Goal: Task Accomplishment & Management: Use online tool/utility

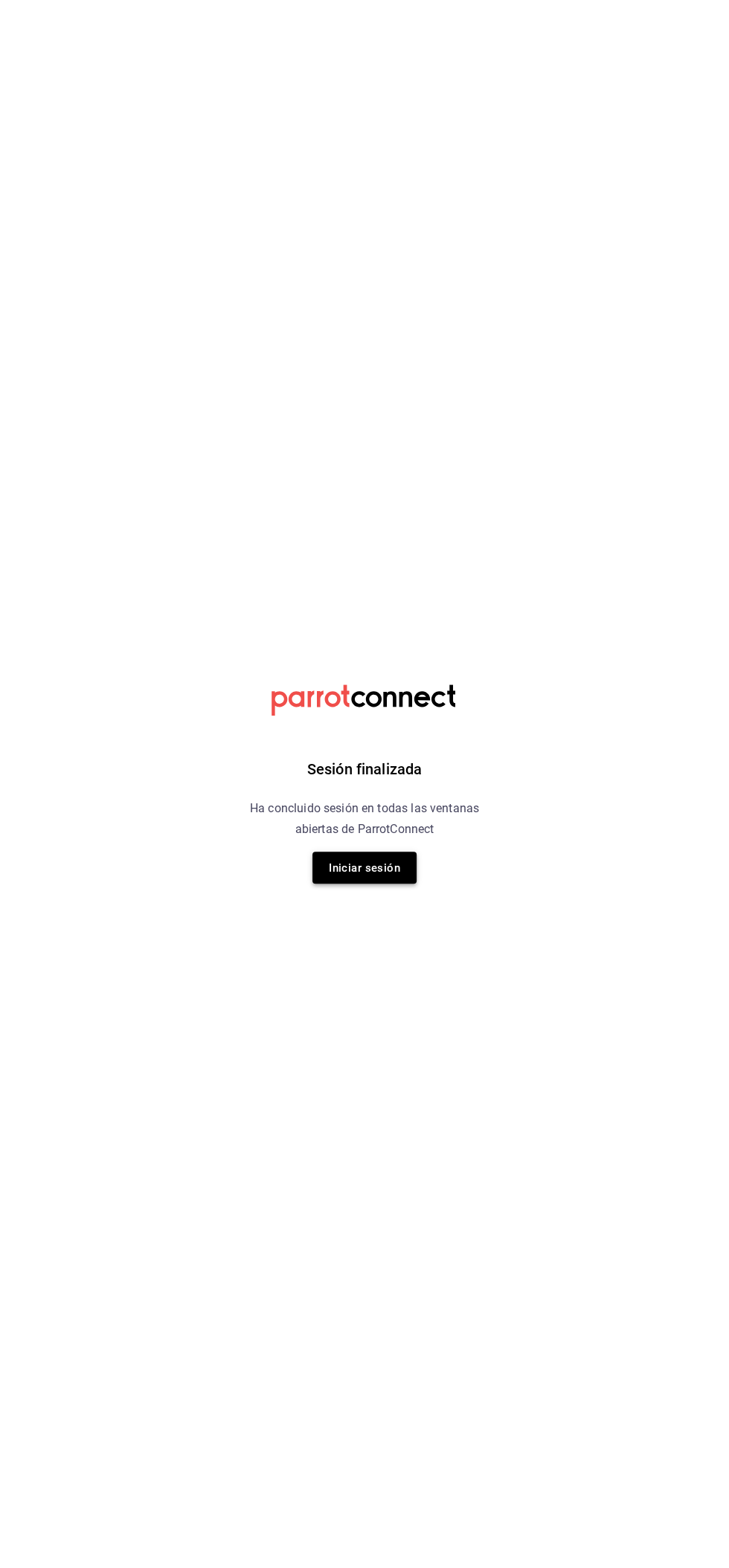
click at [377, 869] on font "Iniciar sesión" at bounding box center [364, 867] width 72 height 13
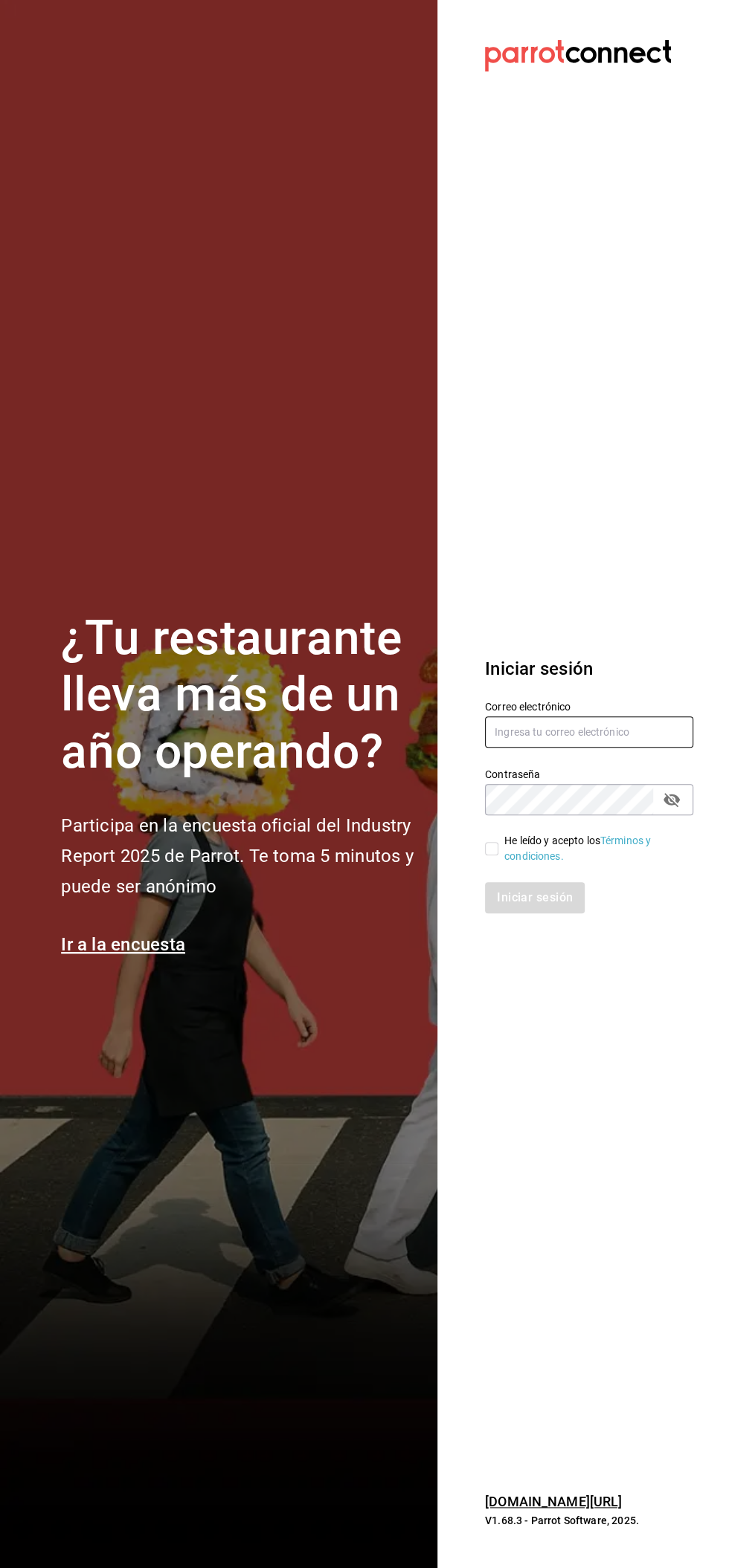
click at [606, 736] on input "text" at bounding box center [588, 732] width 208 height 31
type input "facturacion@beefcapital.com"
click at [491, 848] on input "He leído y acepto los Términos y condiciones." at bounding box center [491, 849] width 13 height 13
checkbox input "true"
click at [530, 898] on font "Iniciar sesión" at bounding box center [535, 898] width 76 height 14
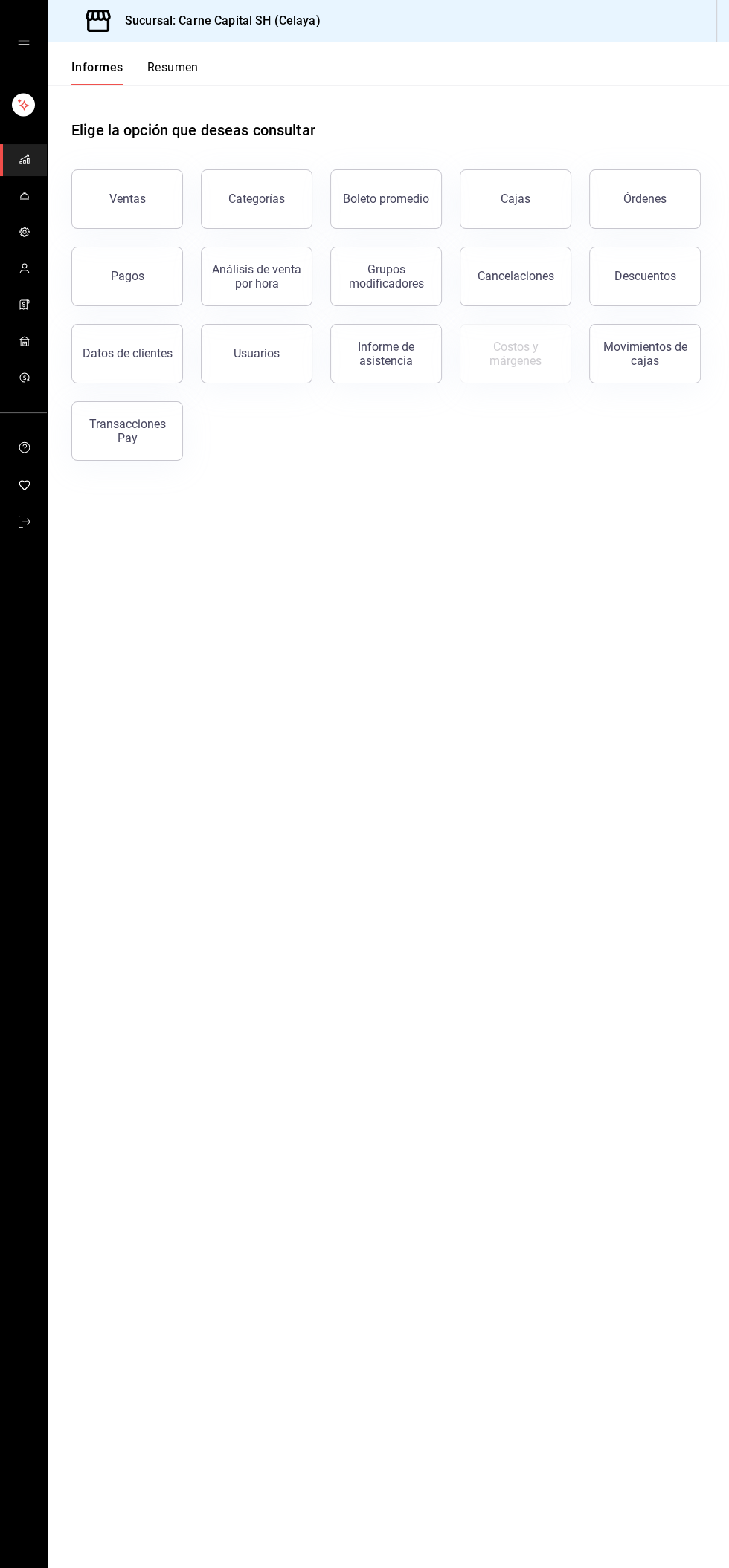
click at [23, 199] on icon "carpetas de buzón" at bounding box center [24, 199] width 9 height 0
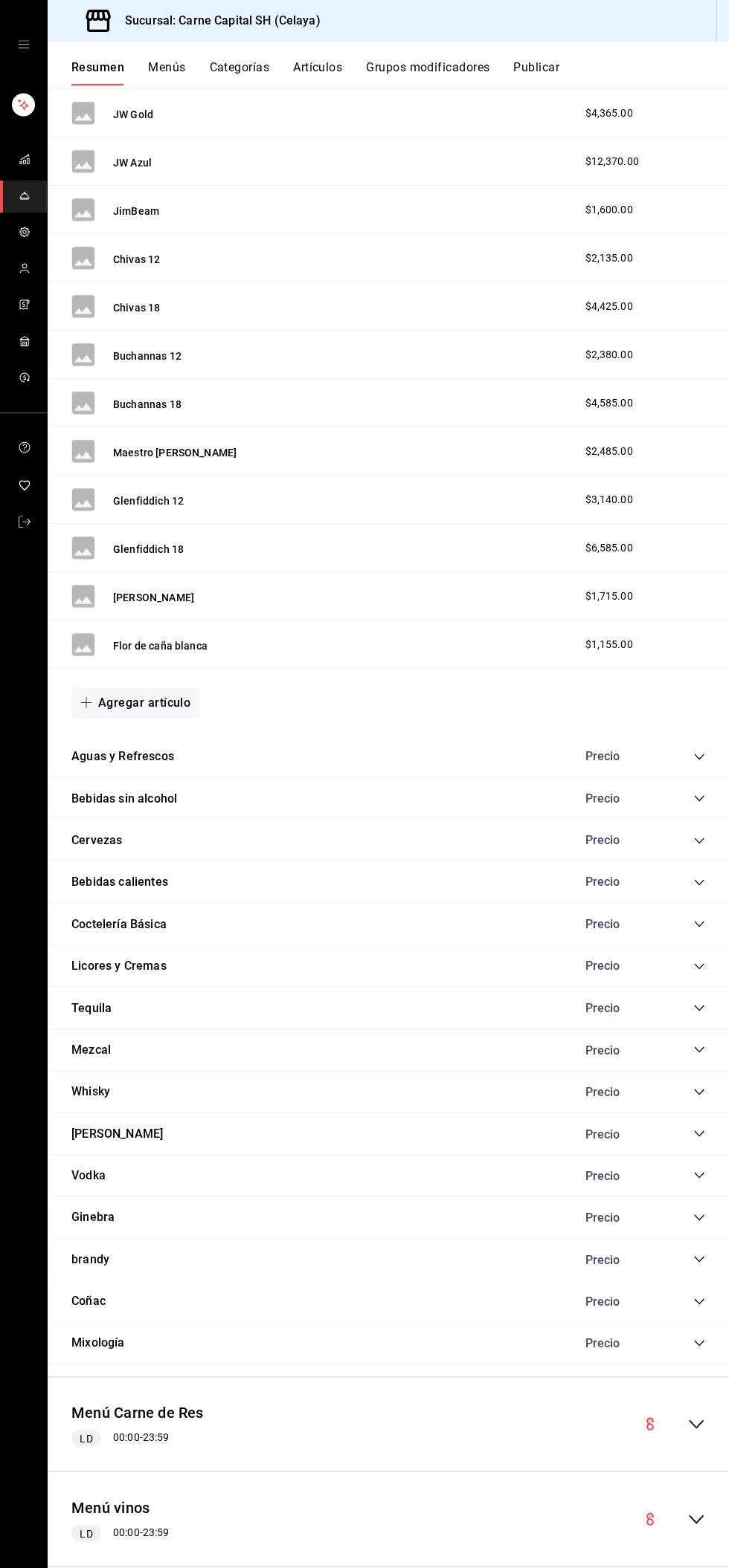
scroll to position [4798, 0]
click at [692, 1509] on icon "colapsar-fila-del-menú" at bounding box center [696, 1517] width 18 height 18
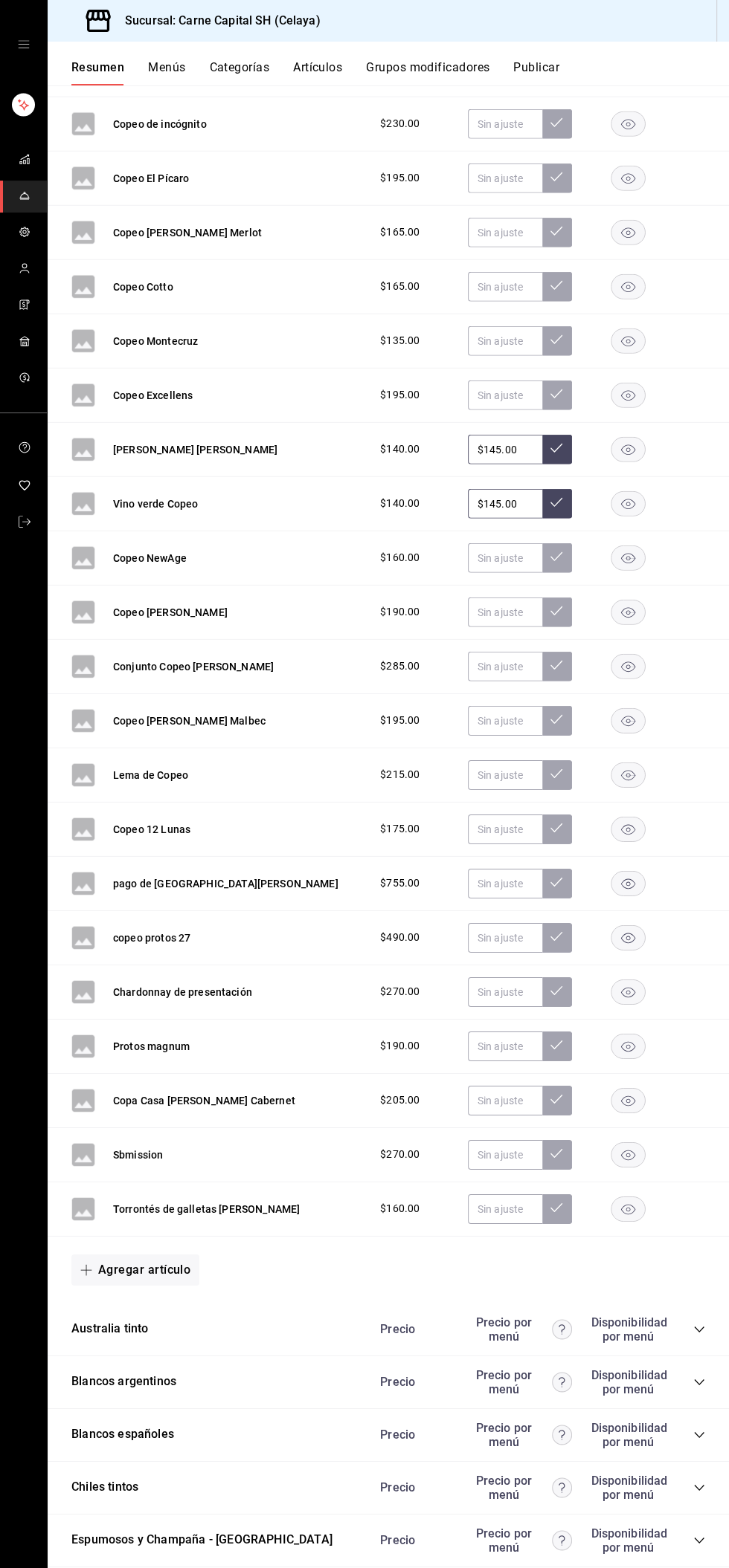
scroll to position [6857, 0]
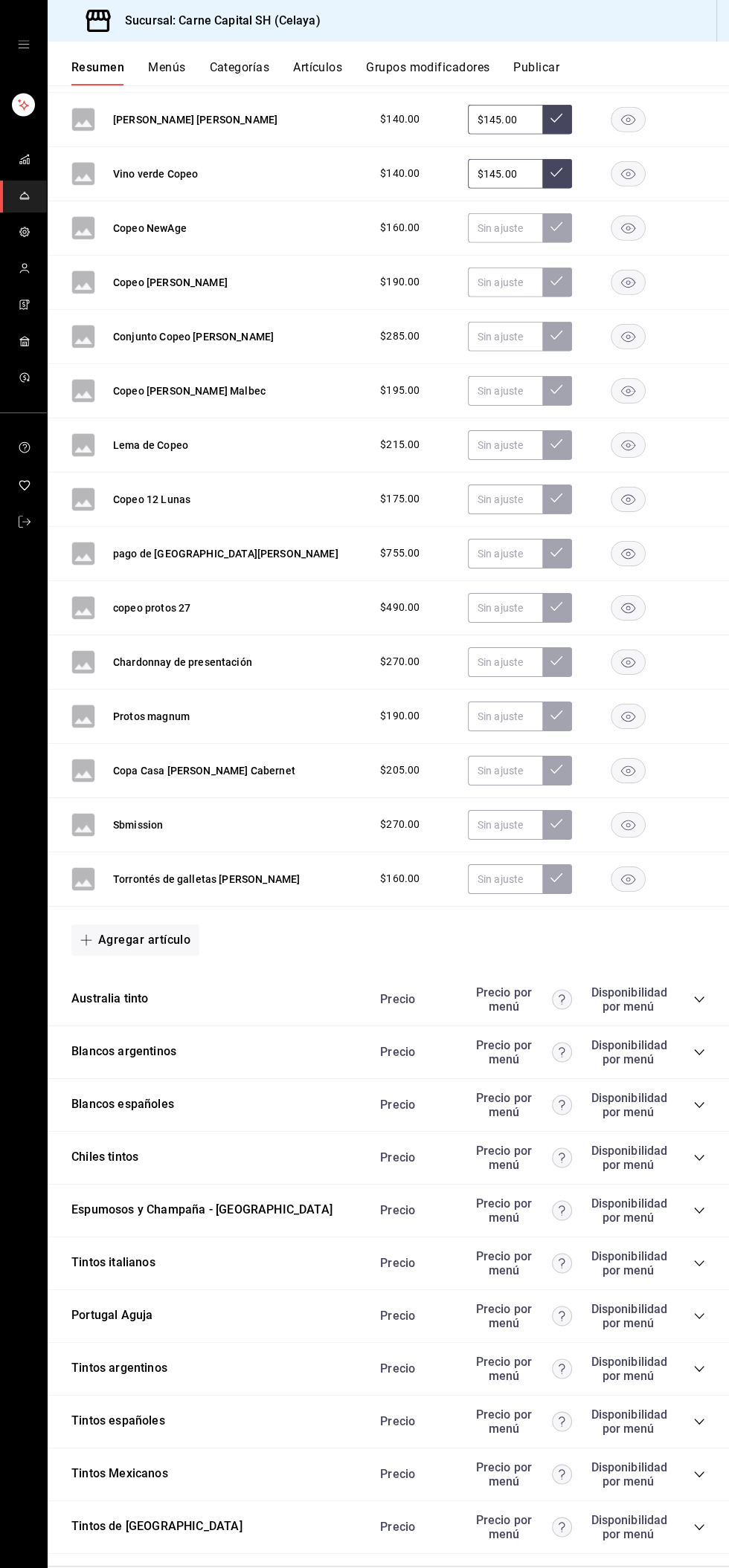
click at [698, 1468] on icon "colapsar-categoría-fila" at bounding box center [699, 1474] width 12 height 12
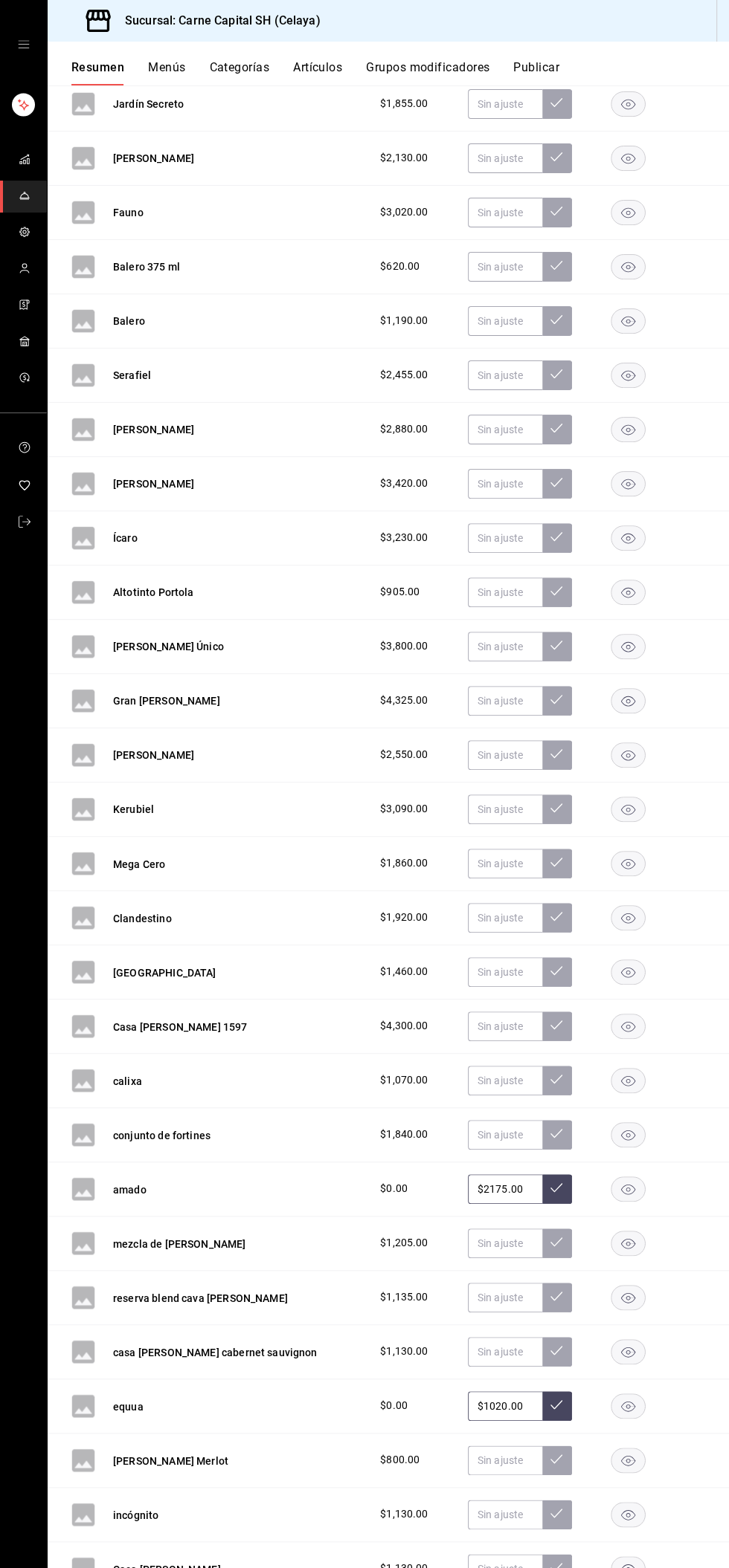
scroll to position [8979, 0]
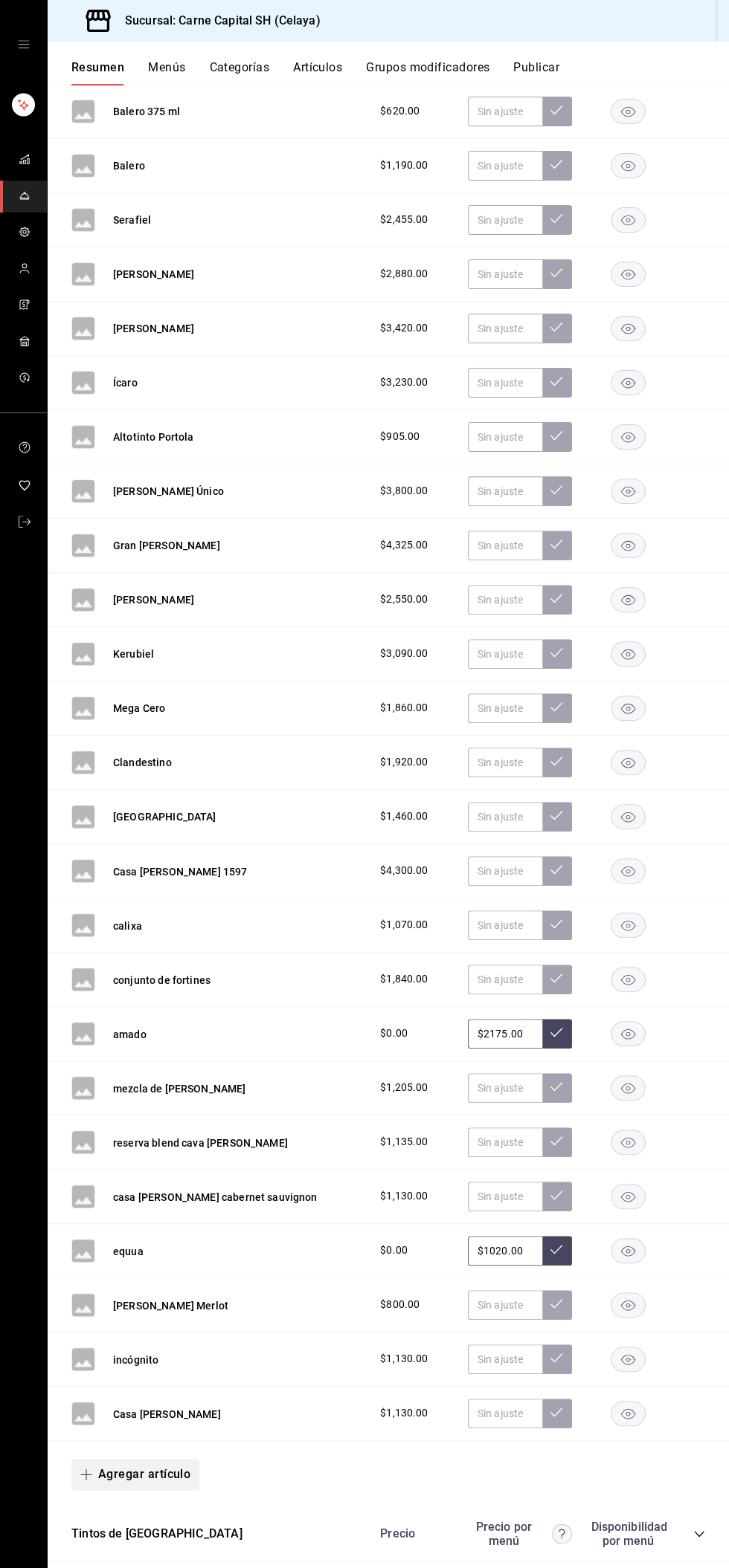
click at [109, 1467] on font "Agregar artículo" at bounding box center [144, 1474] width 92 height 14
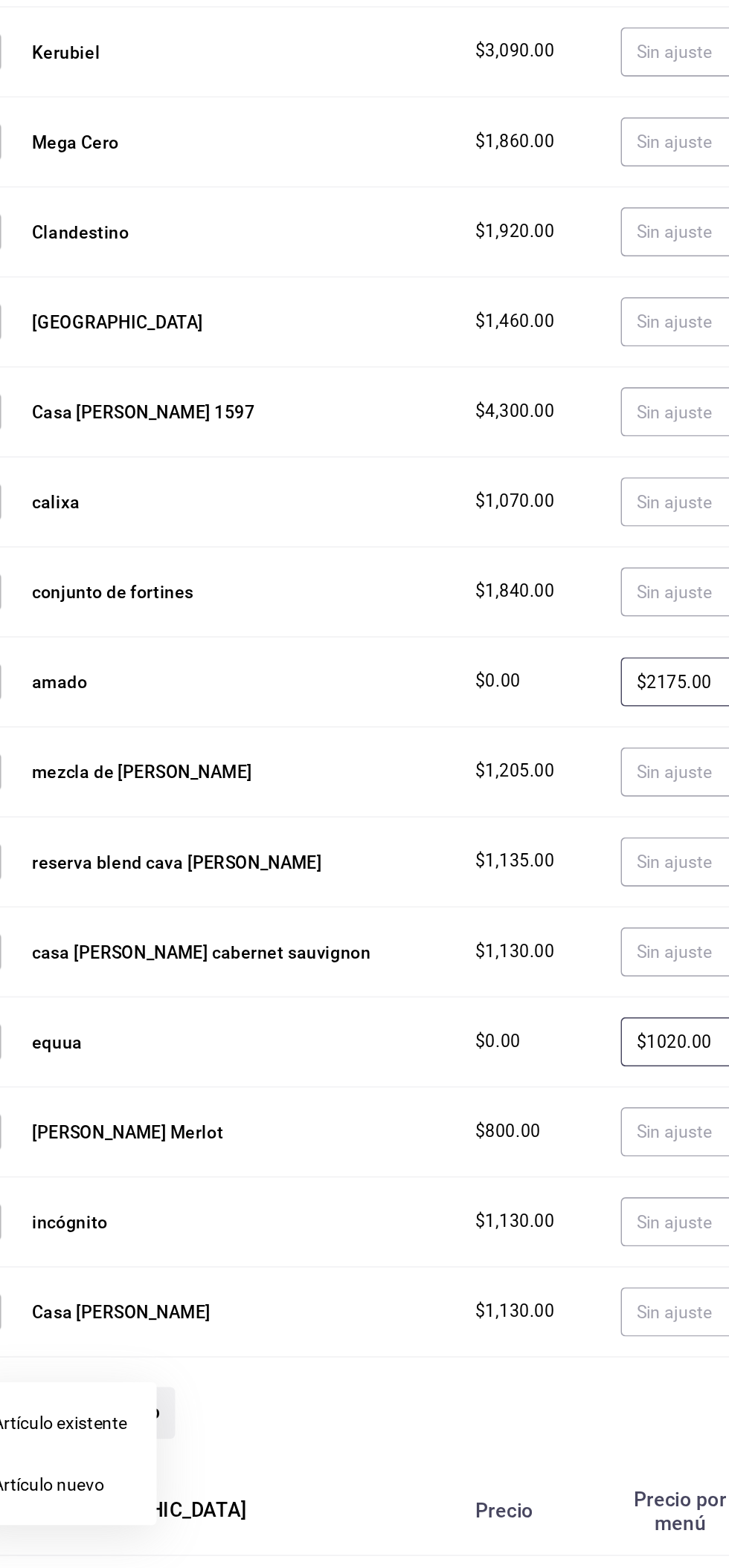
scroll to position [0, 0]
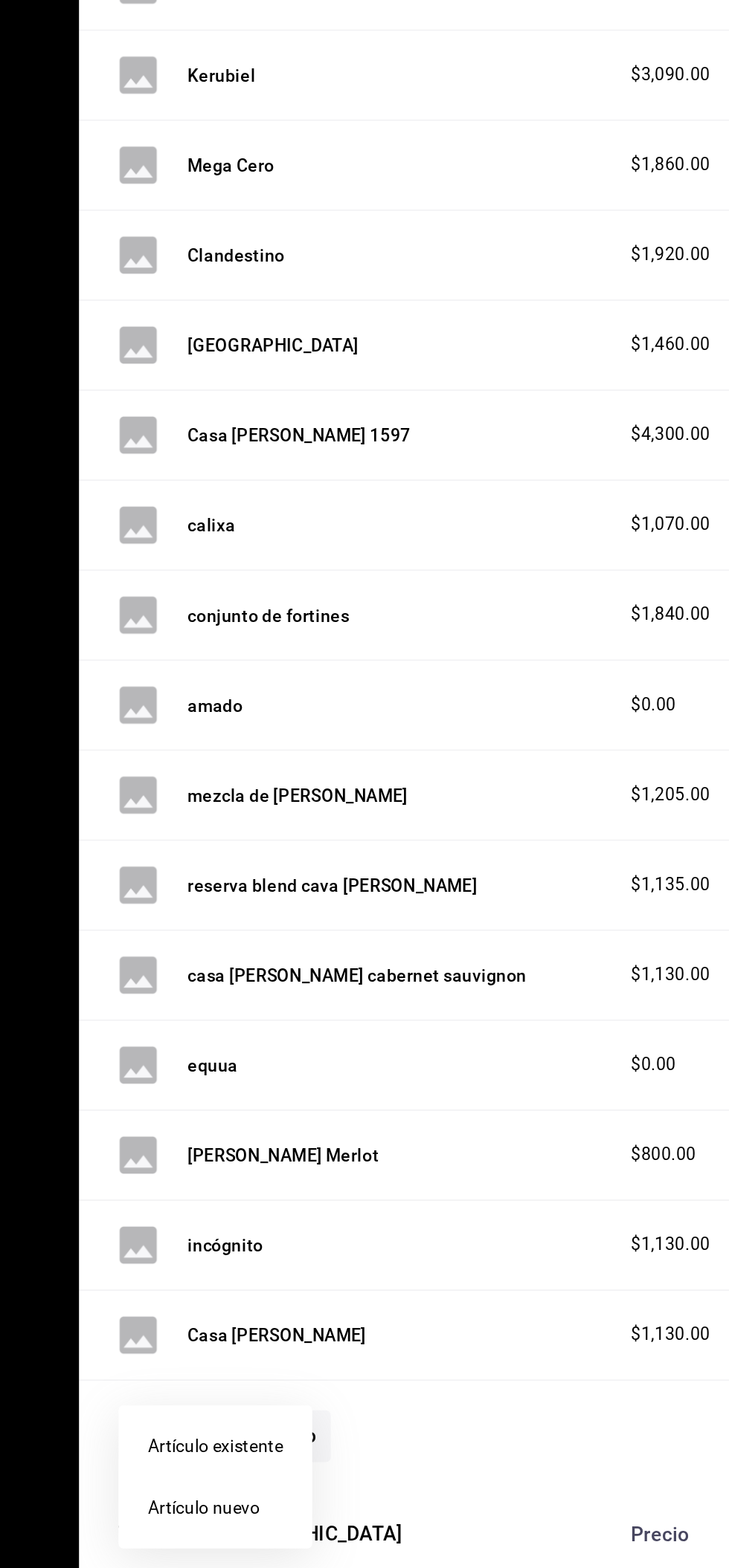
click at [108, 1521] on font "Artículo nuevo" at bounding box center [123, 1517] width 68 height 12
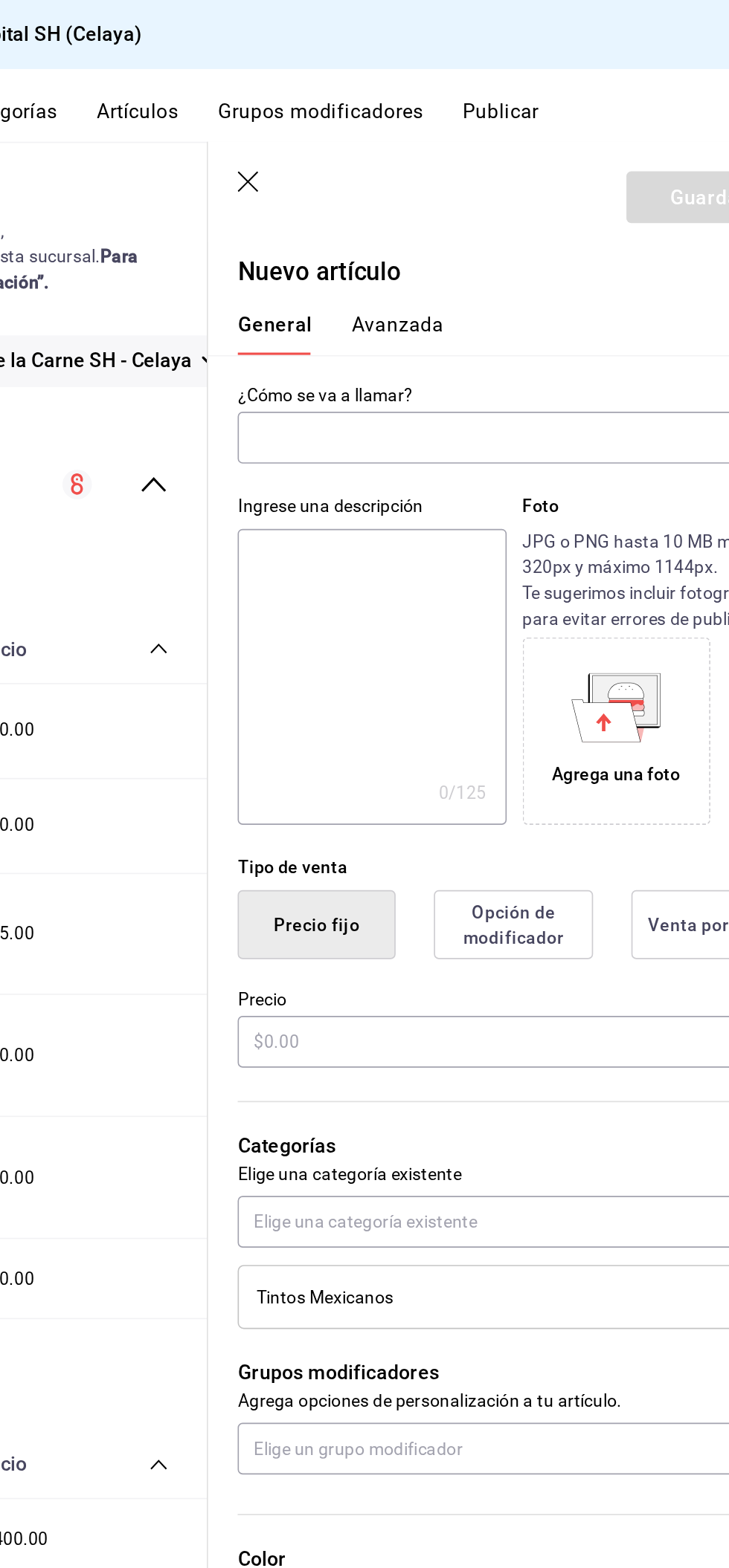
click at [504, 264] on input "text" at bounding box center [525, 264] width 295 height 30
click at [537, 268] on input "text" at bounding box center [525, 264] width 295 height 30
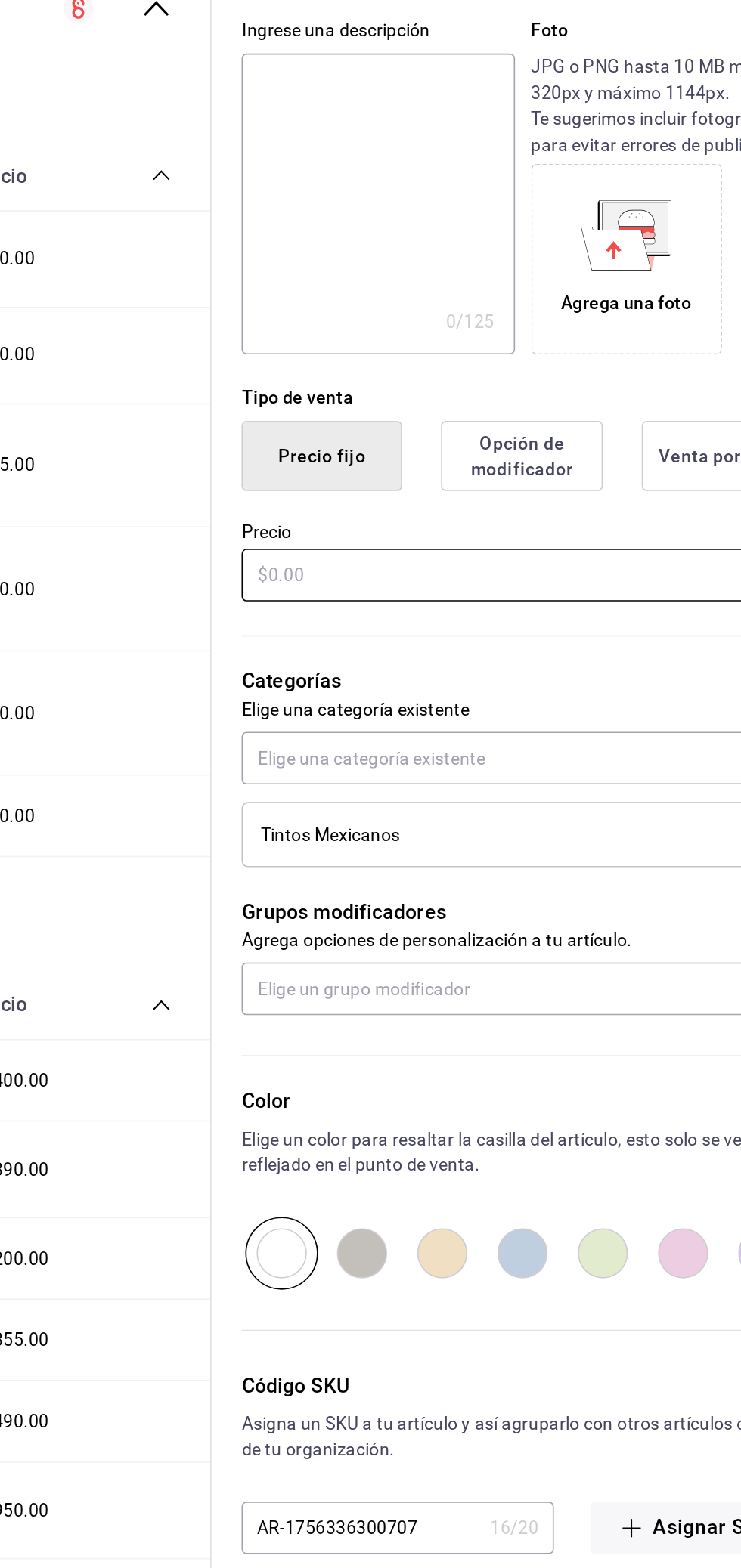
type input "Malagon"
click at [493, 639] on input "text" at bounding box center [553, 639] width 339 height 32
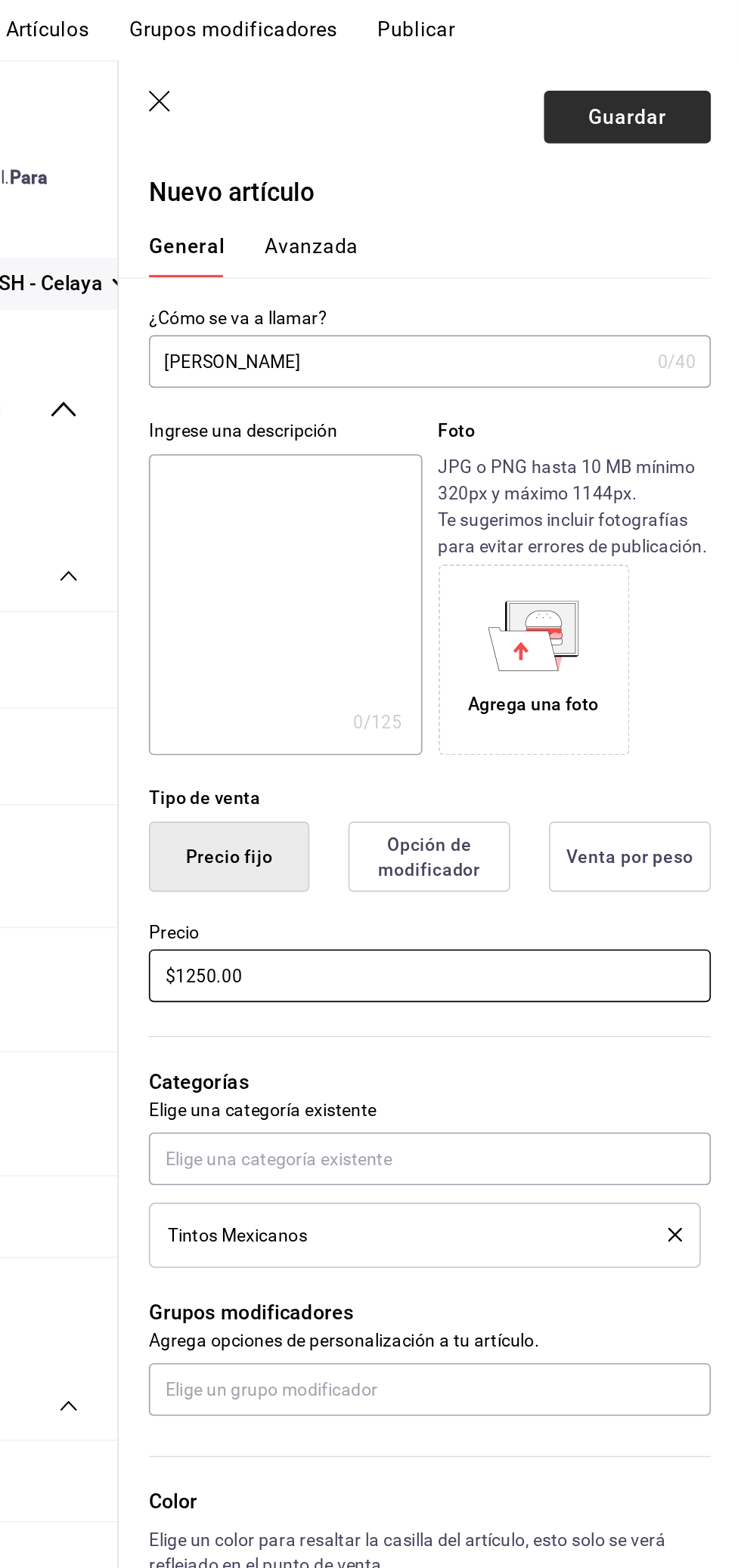
type input "$1250.00"
click at [678, 128] on button "Guardar" at bounding box center [672, 121] width 101 height 32
